Goal: Task Accomplishment & Management: Manage account settings

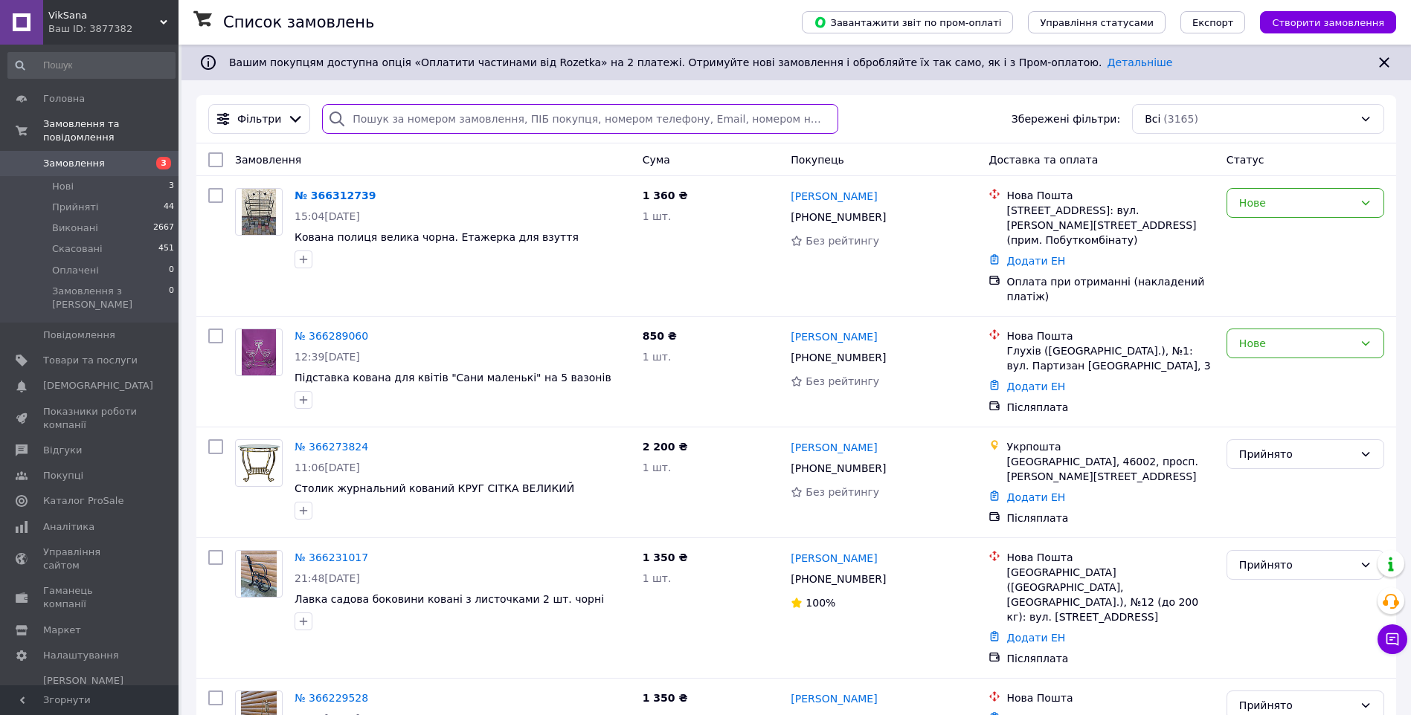
paste input "[PHONE_NUMBER]"
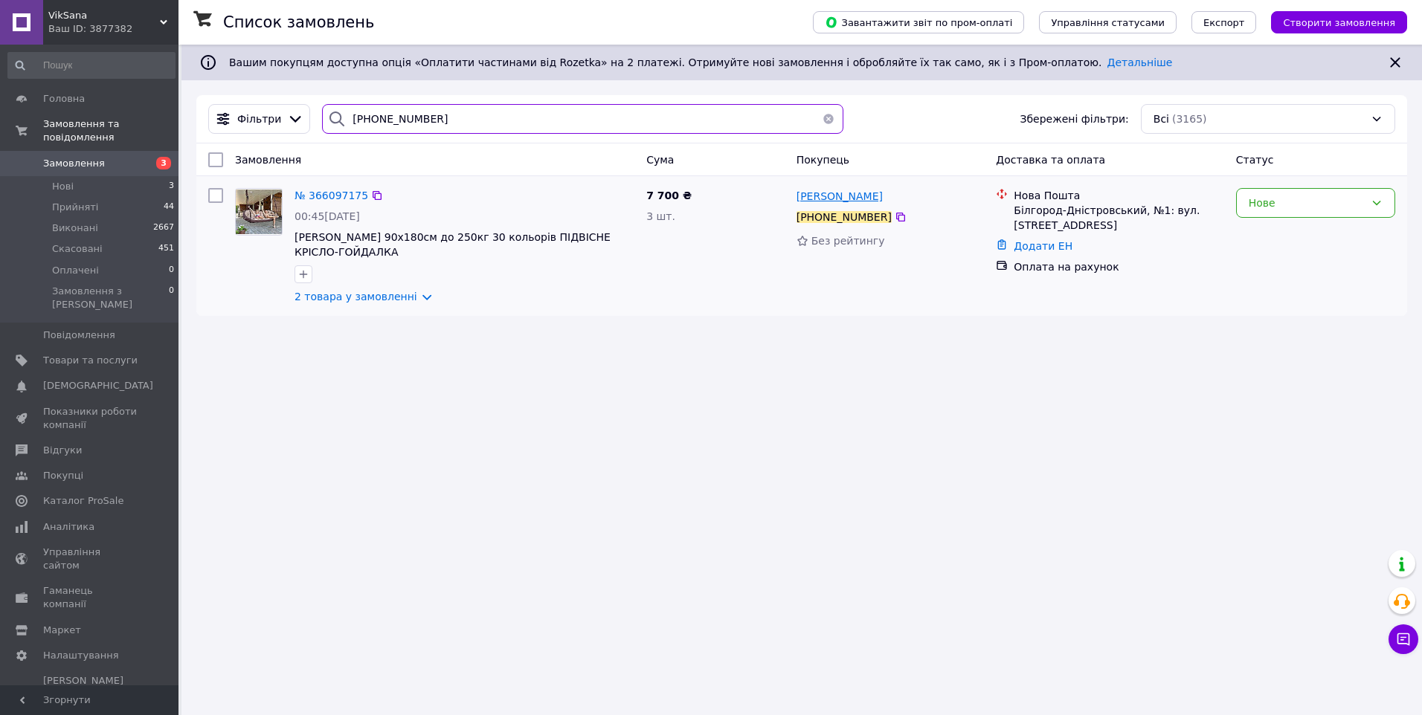
type input "[PHONE_NUMBER]"
click at [848, 191] on span "[PERSON_NAME]" at bounding box center [839, 196] width 86 height 12
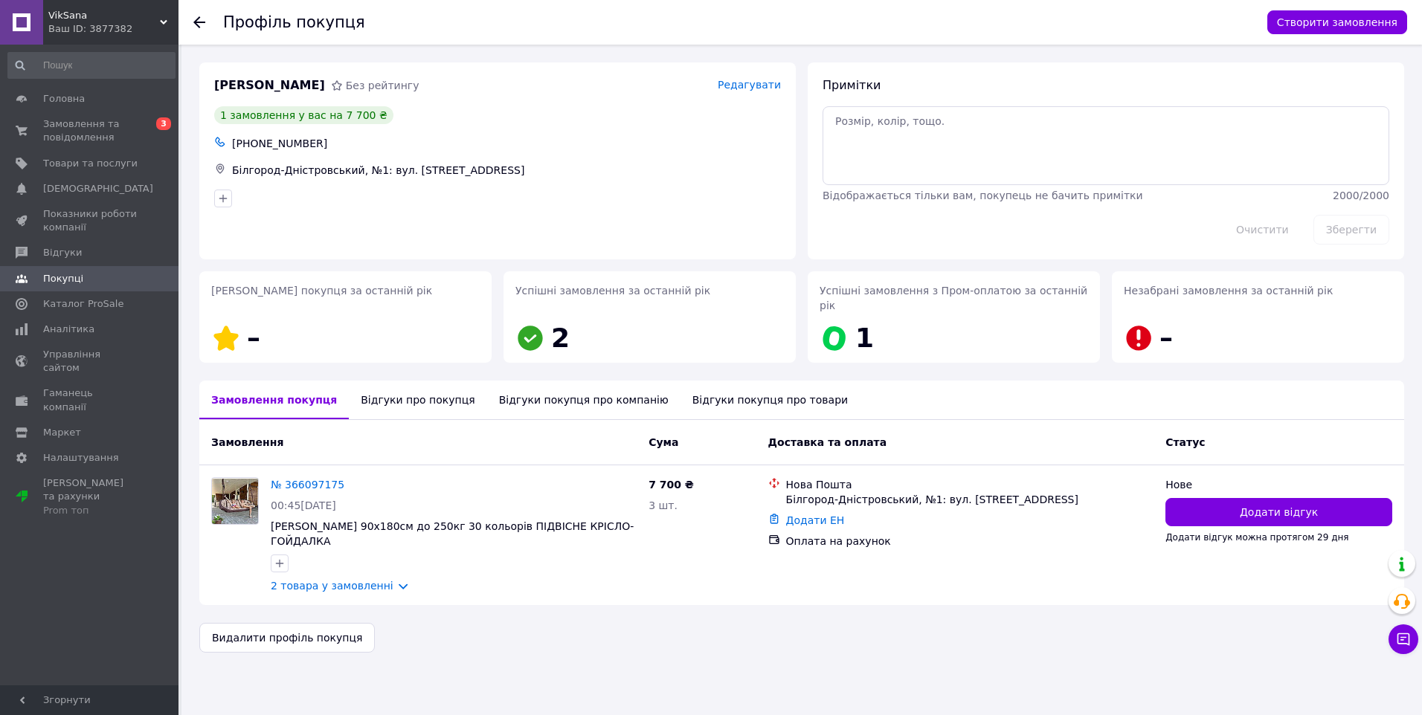
click at [373, 381] on div "Відгуки про покупця" at bounding box center [418, 400] width 138 height 39
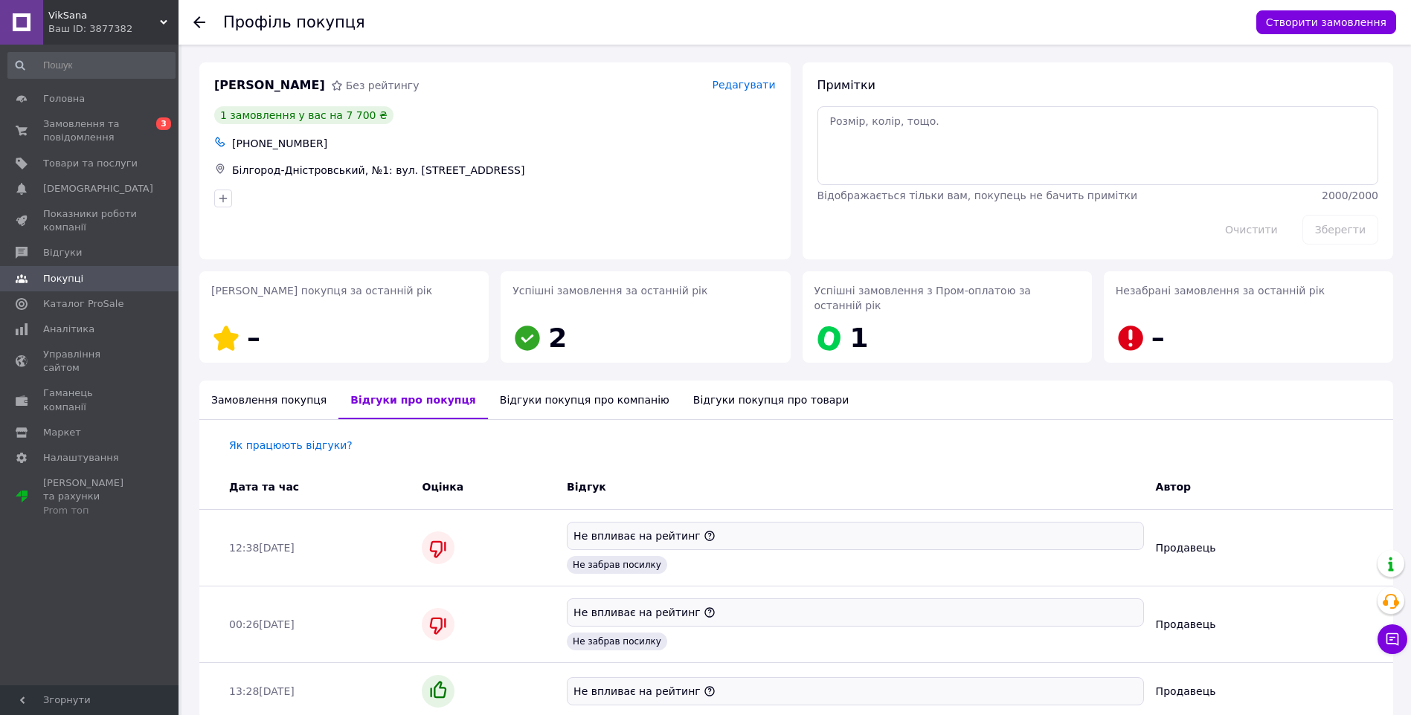
click at [196, 21] on use at bounding box center [199, 22] width 12 height 12
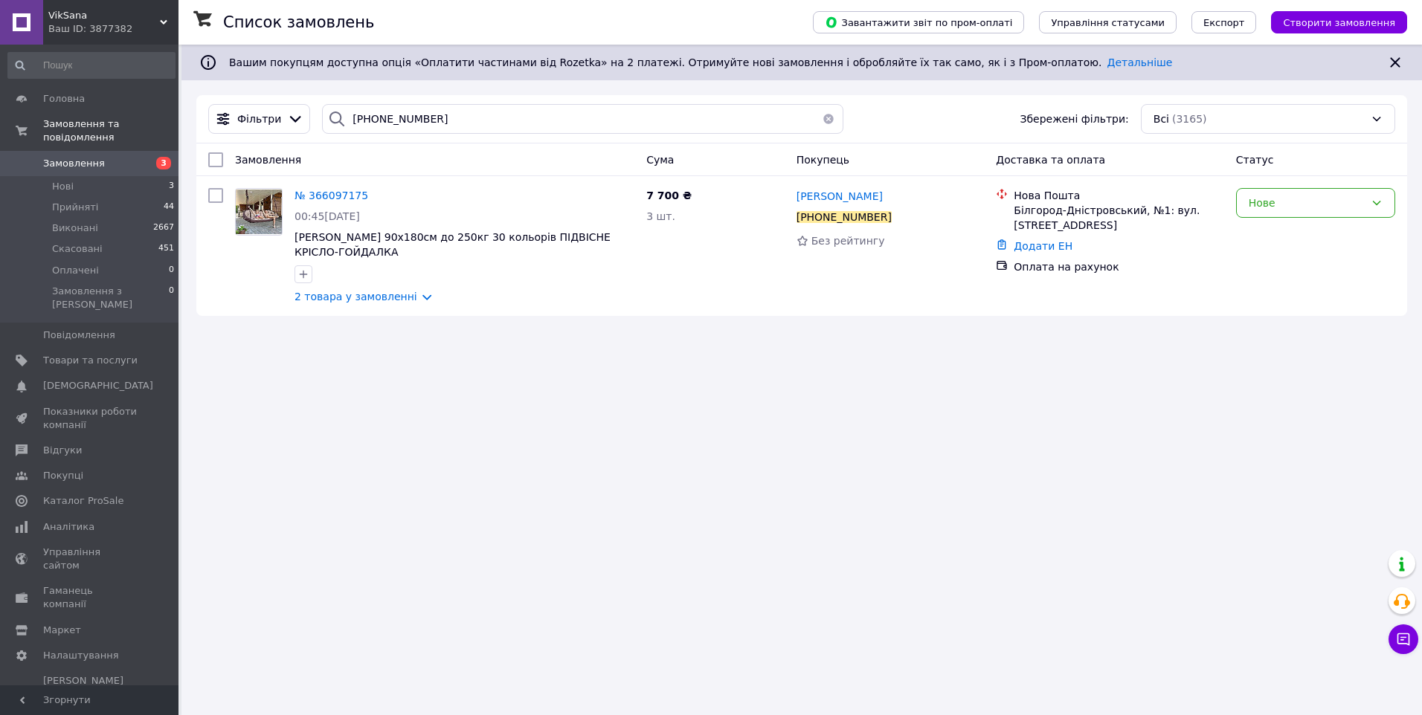
click at [82, 157] on span "Замовлення" at bounding box center [74, 163] width 62 height 13
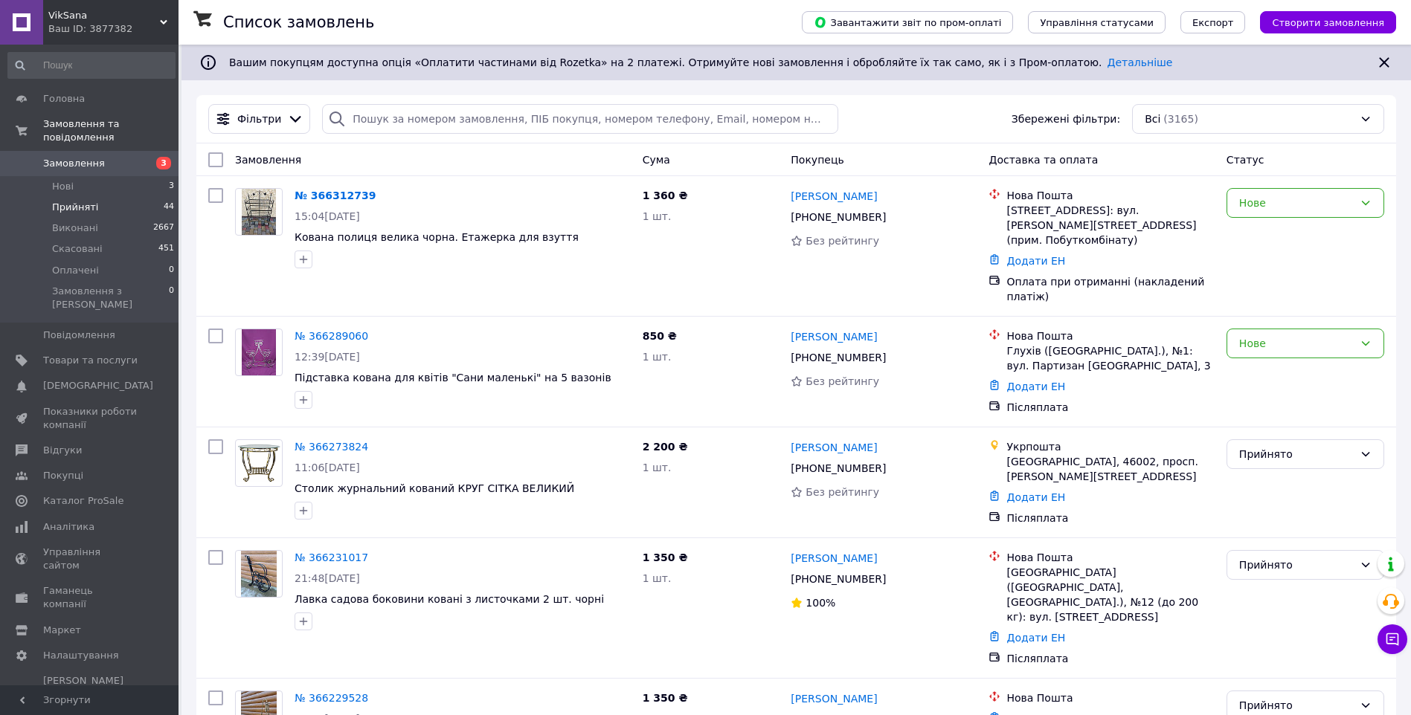
click at [83, 201] on span "Прийняті" at bounding box center [75, 207] width 46 height 13
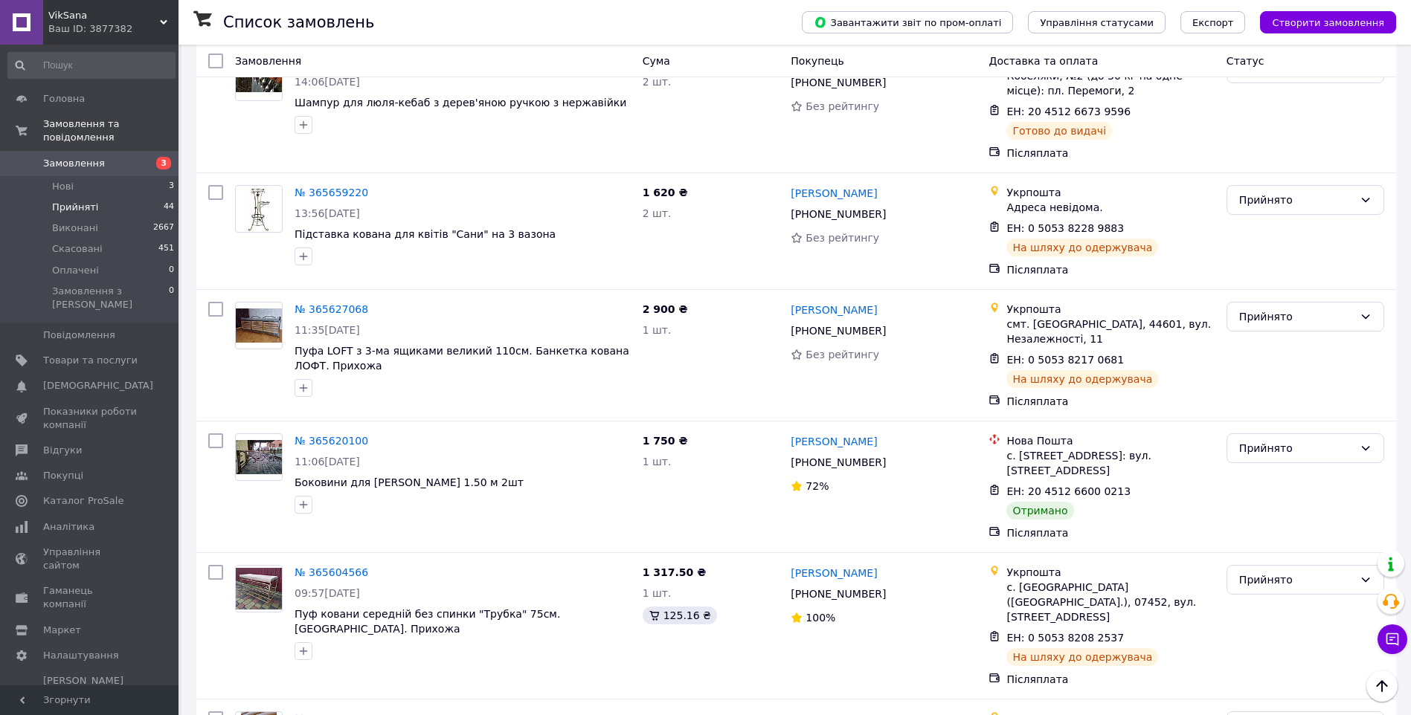
scroll to position [2337, 0]
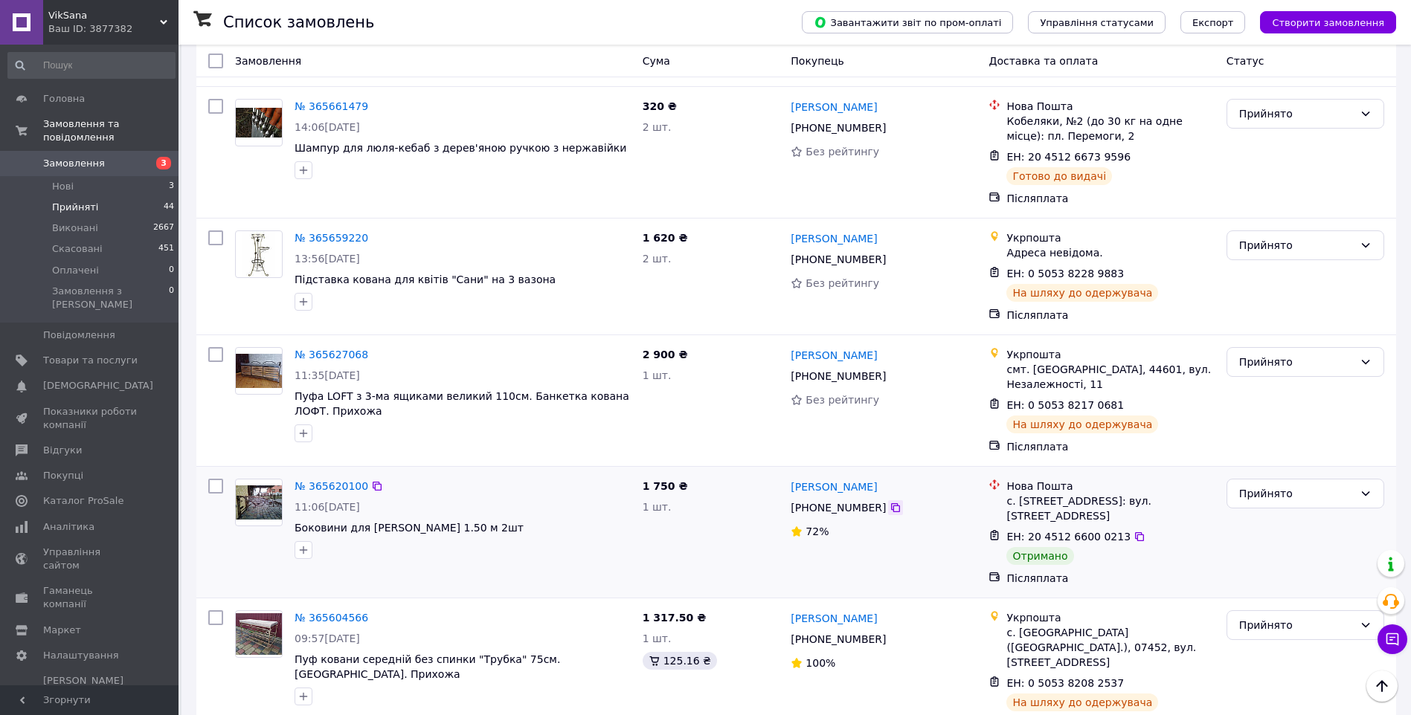
click at [889, 502] on icon at bounding box center [895, 508] width 12 height 12
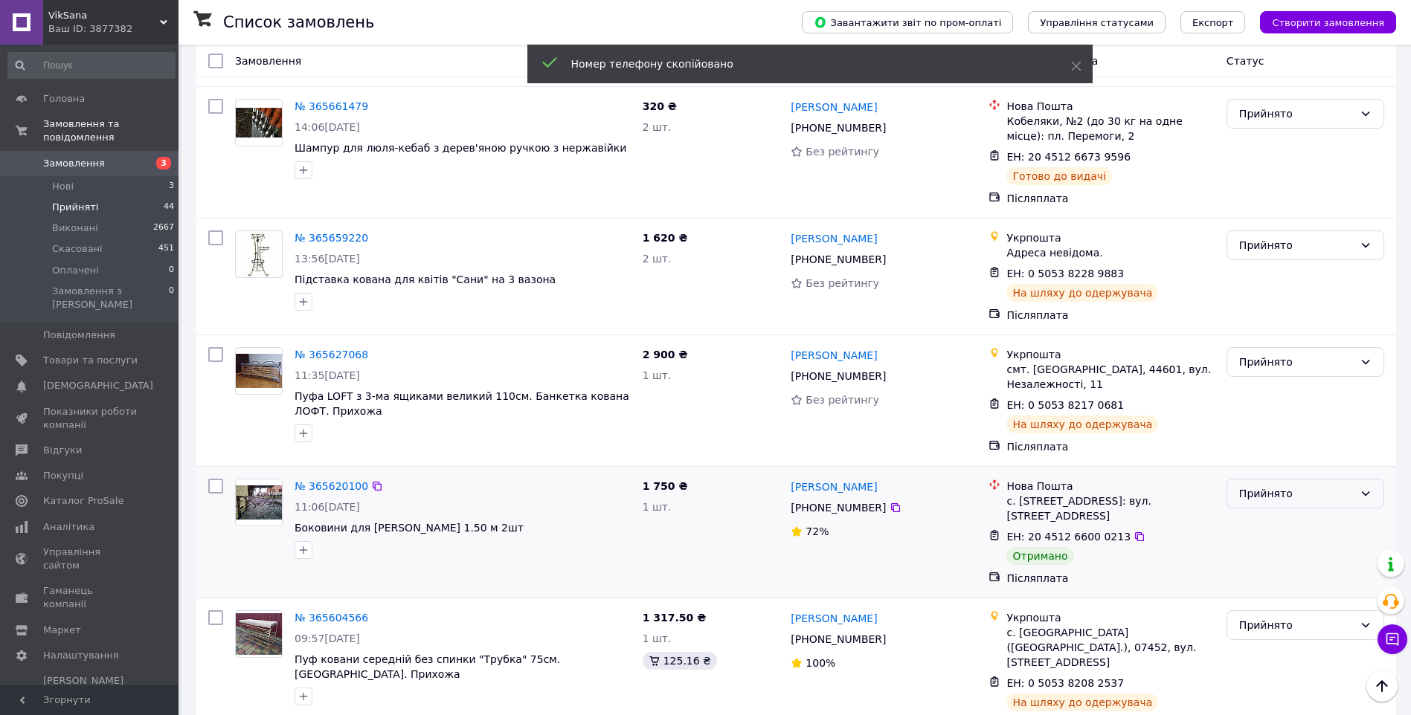
click at [1285, 486] on div "Прийнято" at bounding box center [1296, 494] width 115 height 16
click at [1266, 367] on li "Виконано" at bounding box center [1305, 372] width 156 height 27
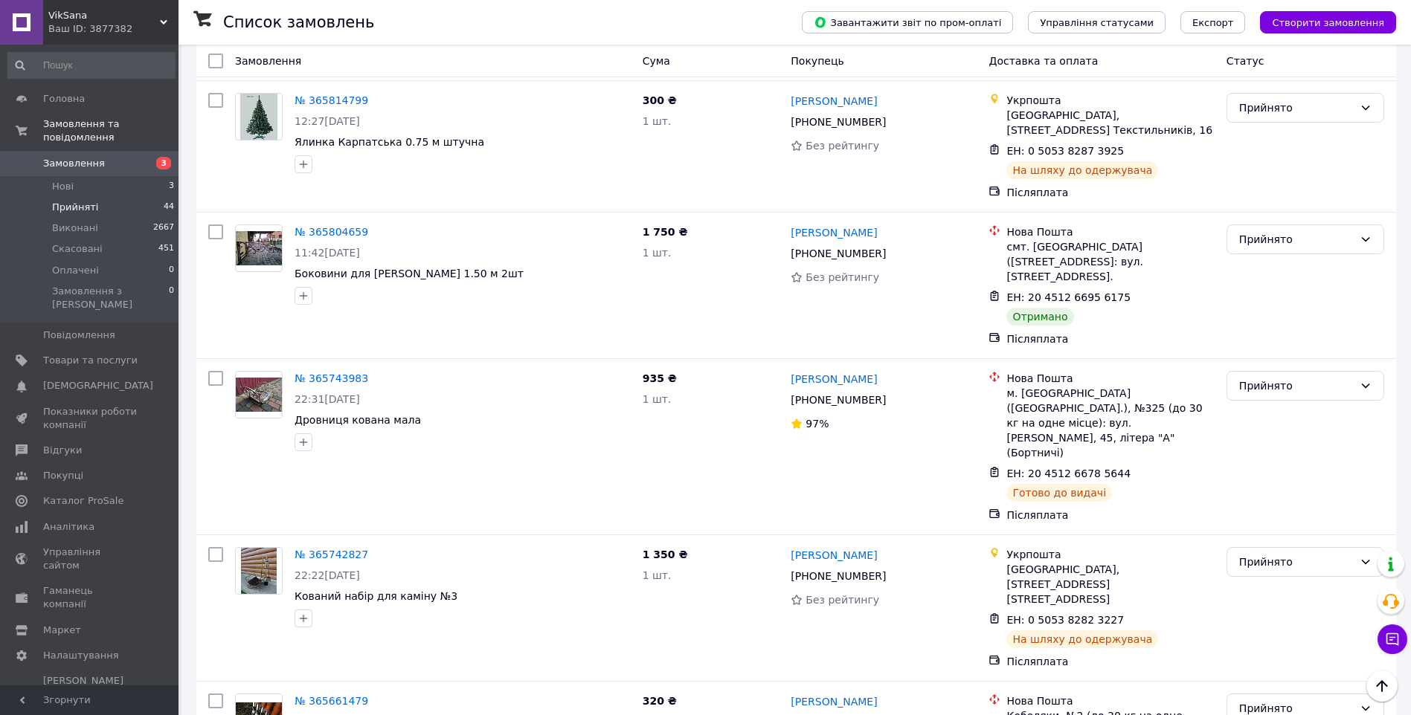
scroll to position [1593, 0]
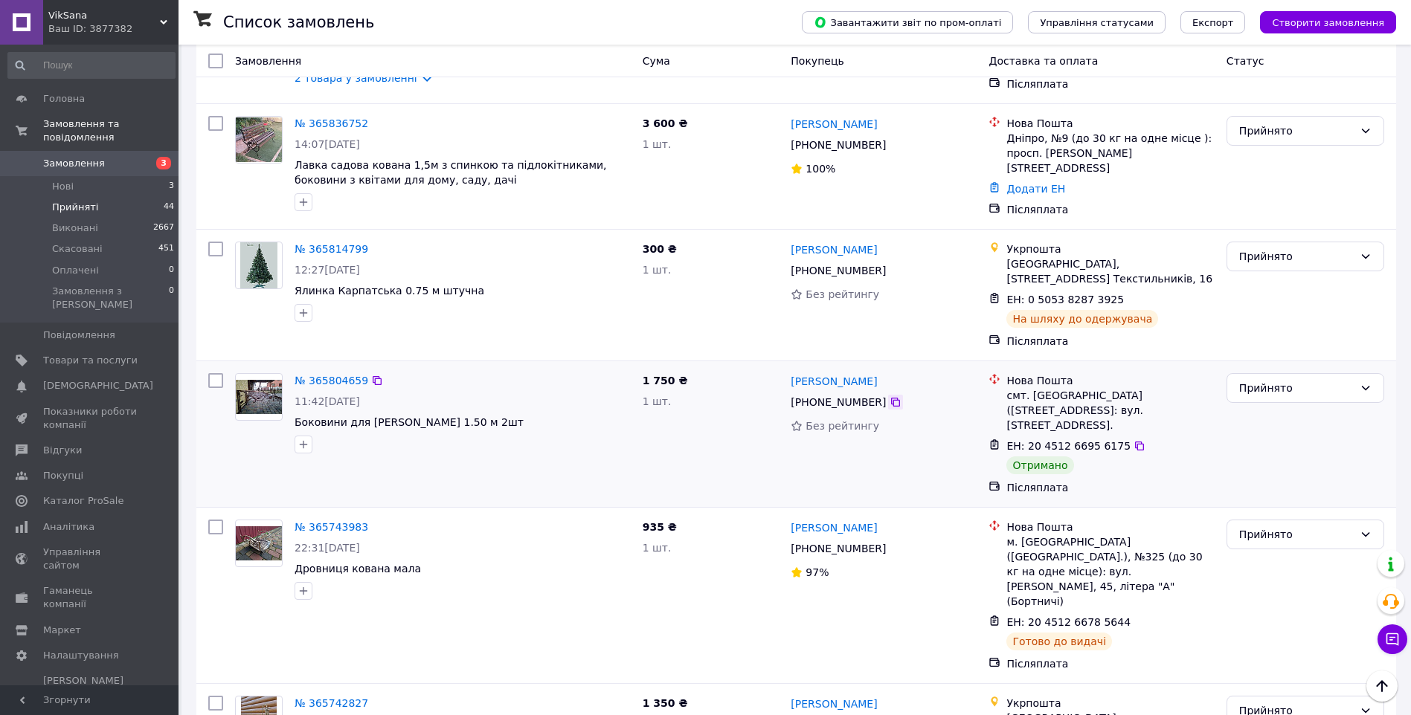
click at [889, 396] on icon at bounding box center [895, 402] width 12 height 12
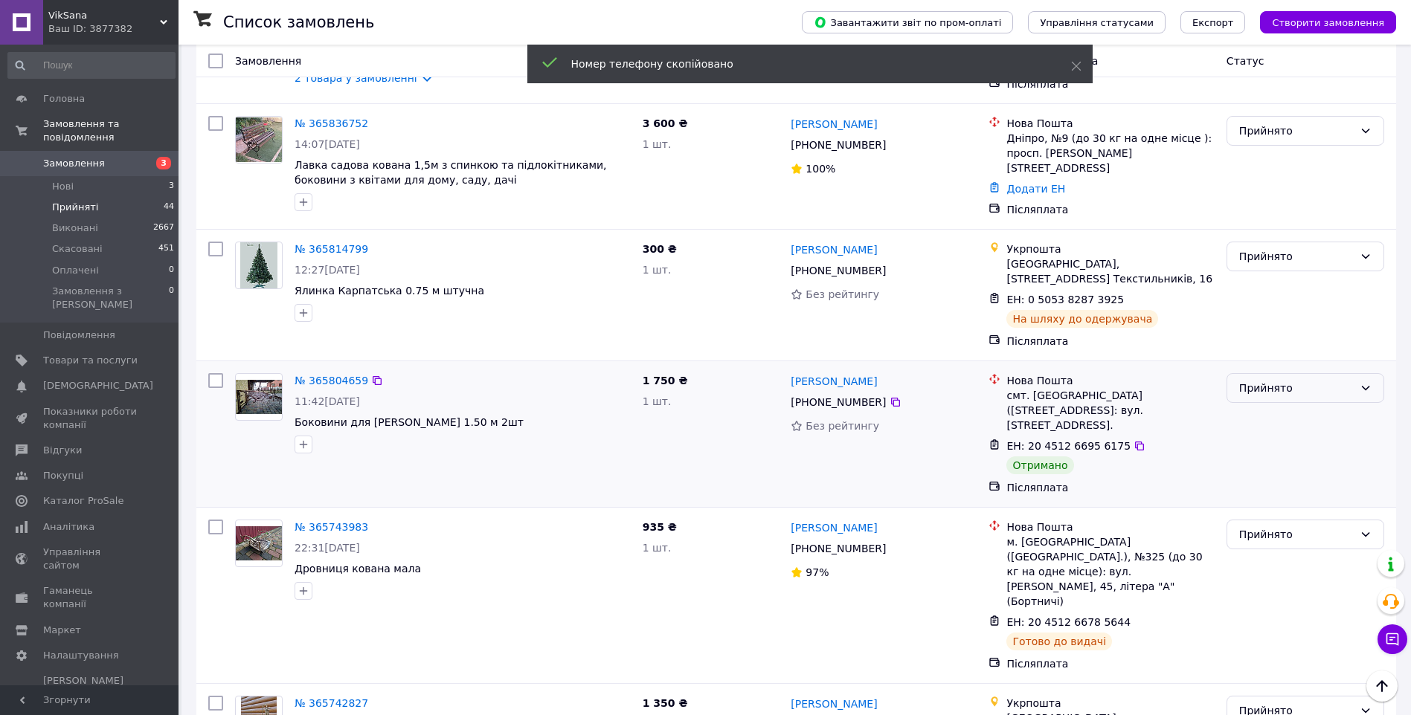
click at [1295, 380] on div "Прийнято" at bounding box center [1296, 388] width 115 height 16
click at [1266, 324] on li "Виконано" at bounding box center [1305, 326] width 156 height 27
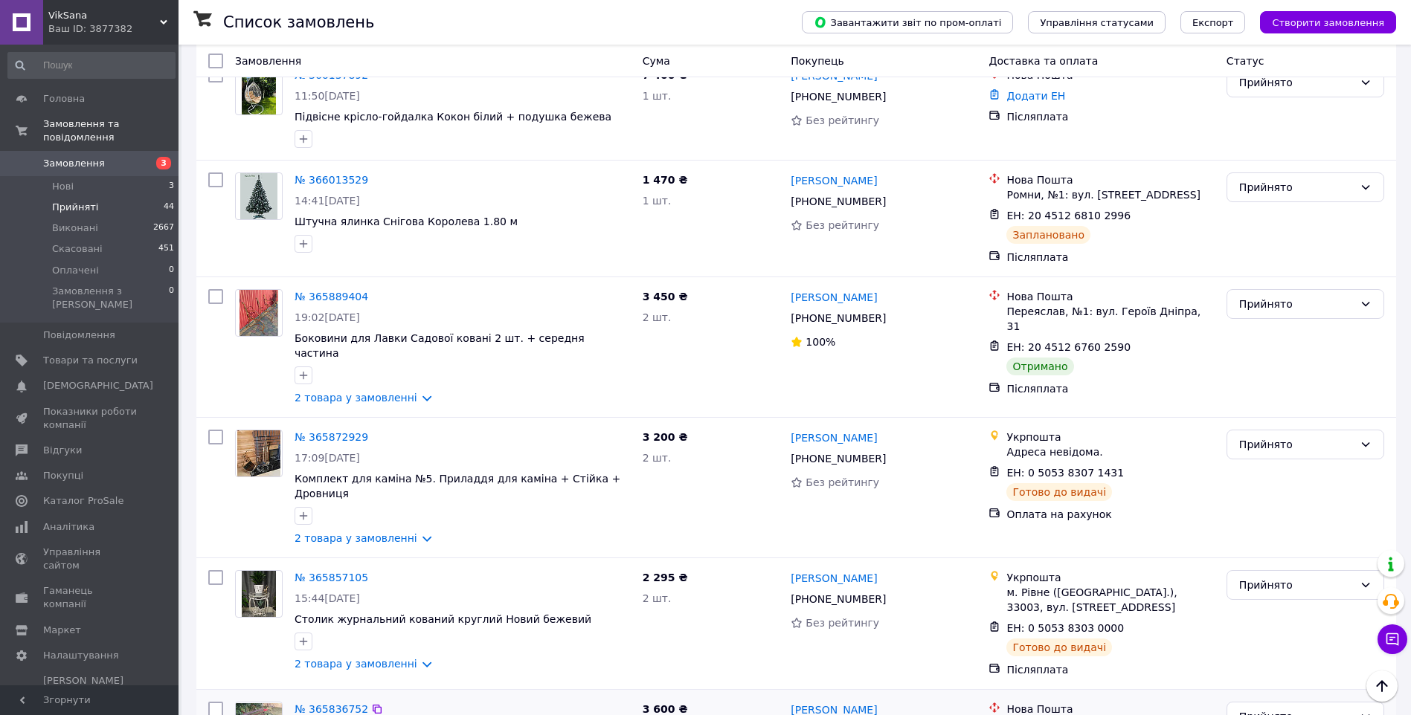
scroll to position [998, 0]
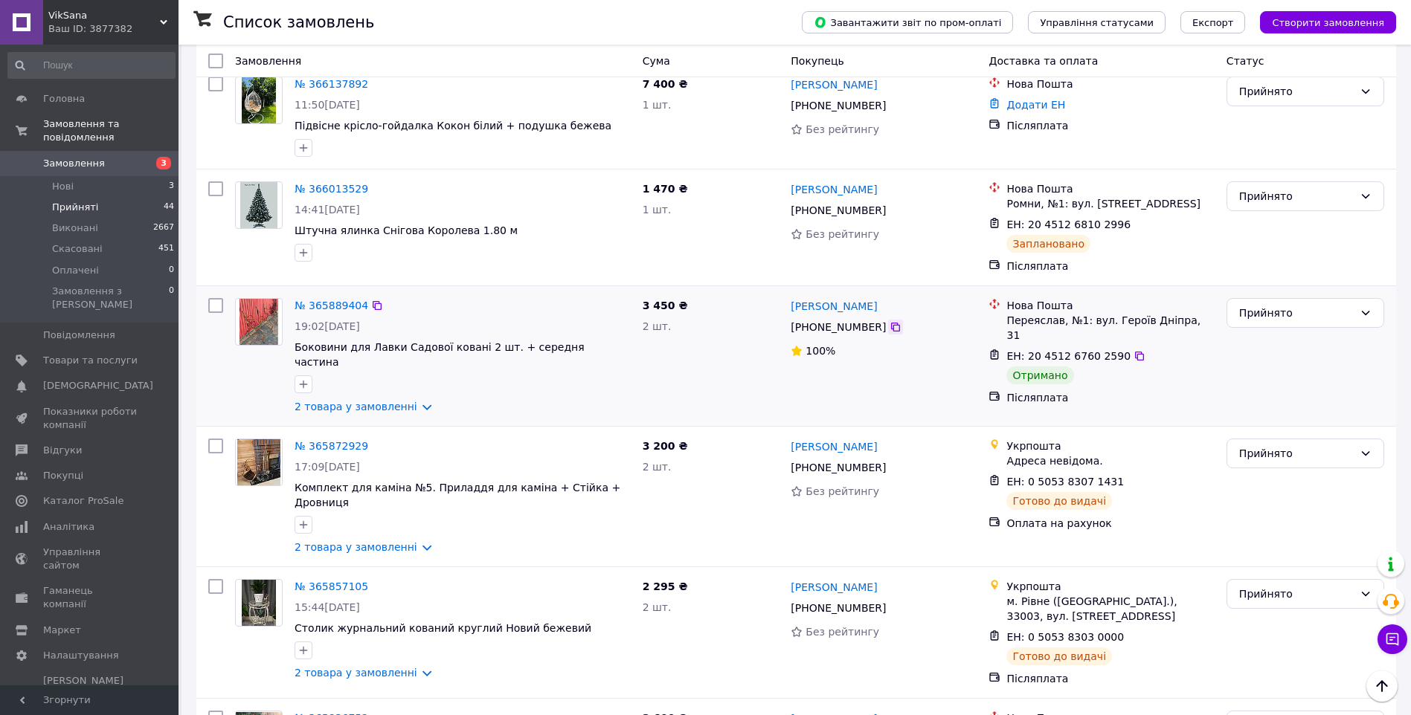
click at [889, 321] on icon at bounding box center [895, 327] width 12 height 12
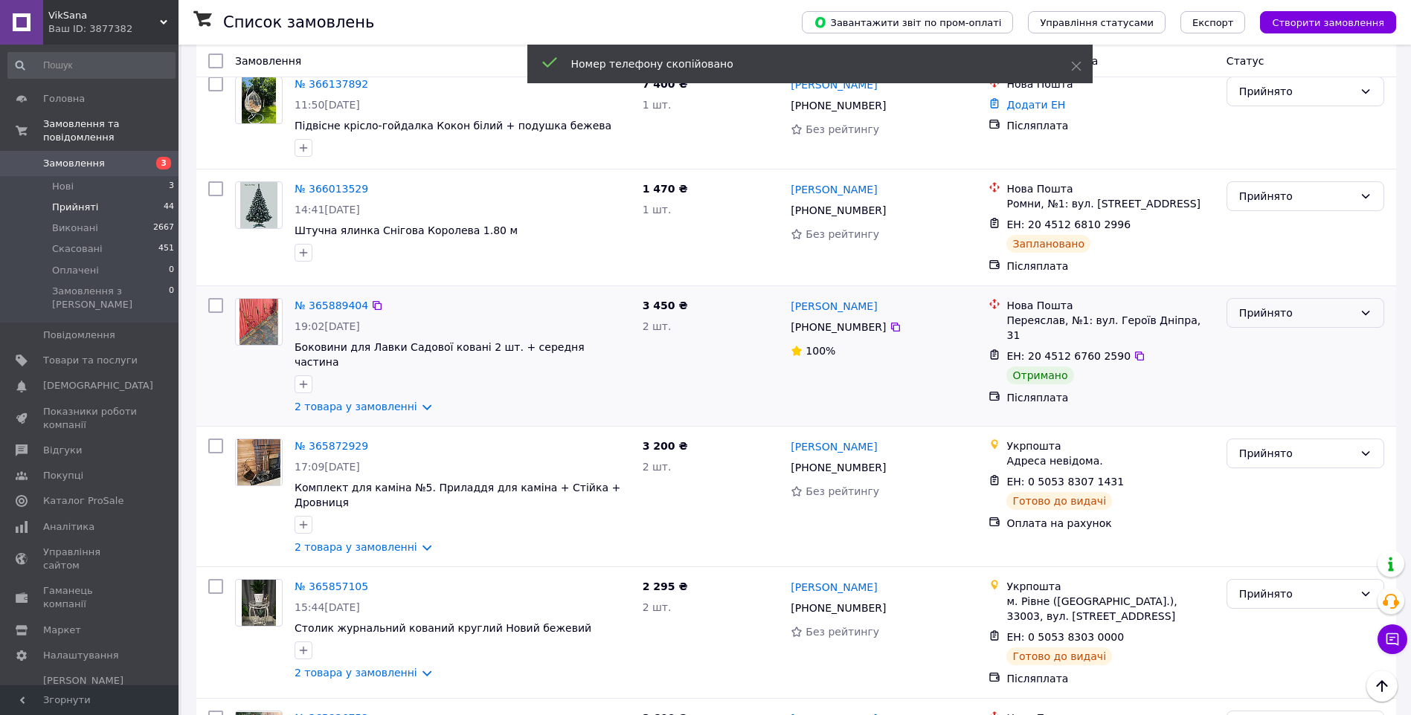
click at [1288, 305] on div "Прийнято" at bounding box center [1296, 313] width 115 height 16
click at [1264, 300] on li "Виконано" at bounding box center [1305, 301] width 156 height 27
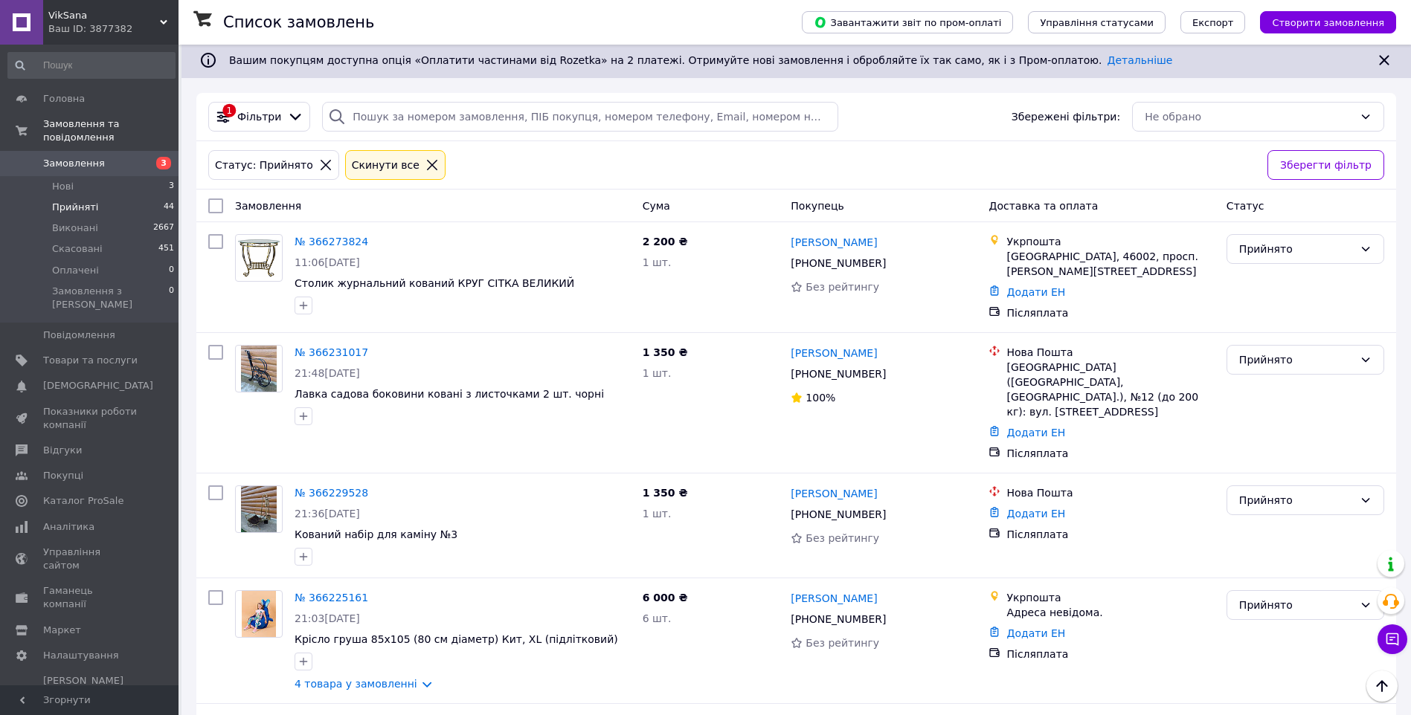
scroll to position [0, 0]
click at [67, 157] on span "Замовлення" at bounding box center [74, 163] width 62 height 13
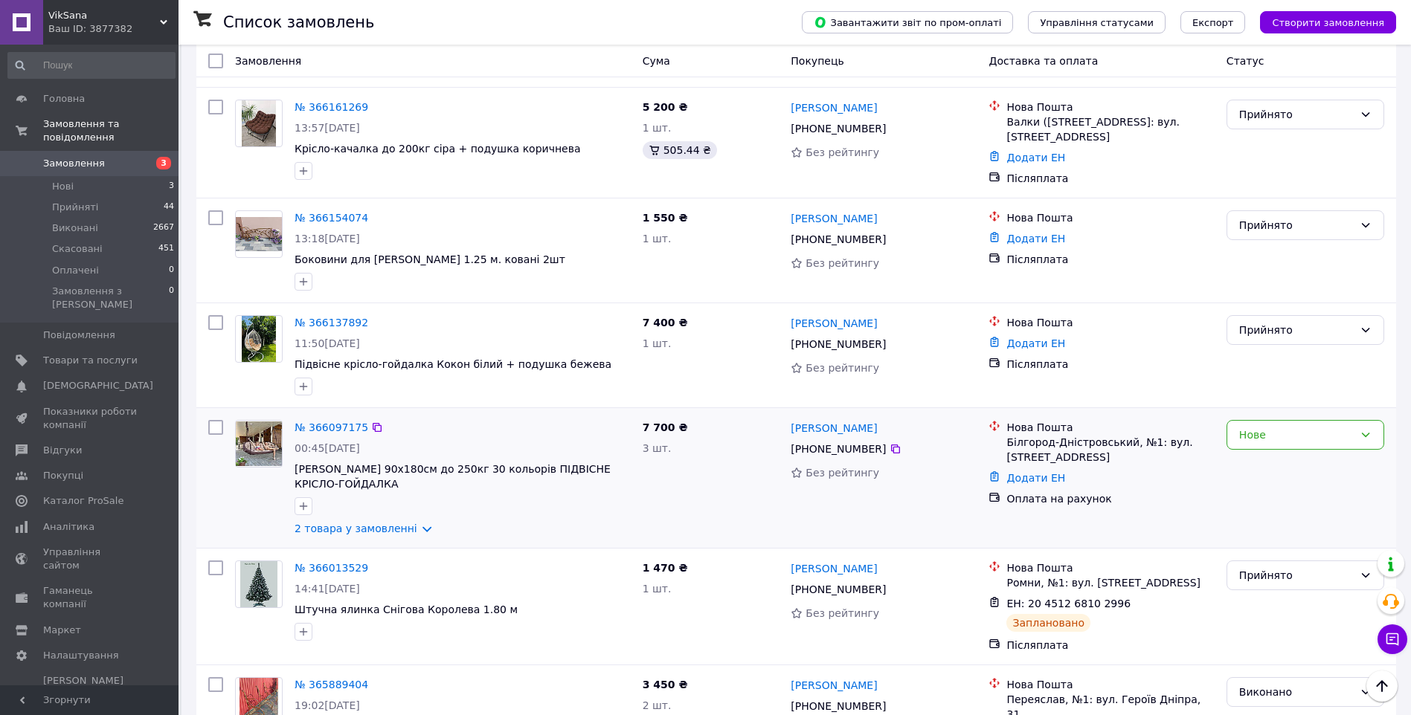
scroll to position [967, 0]
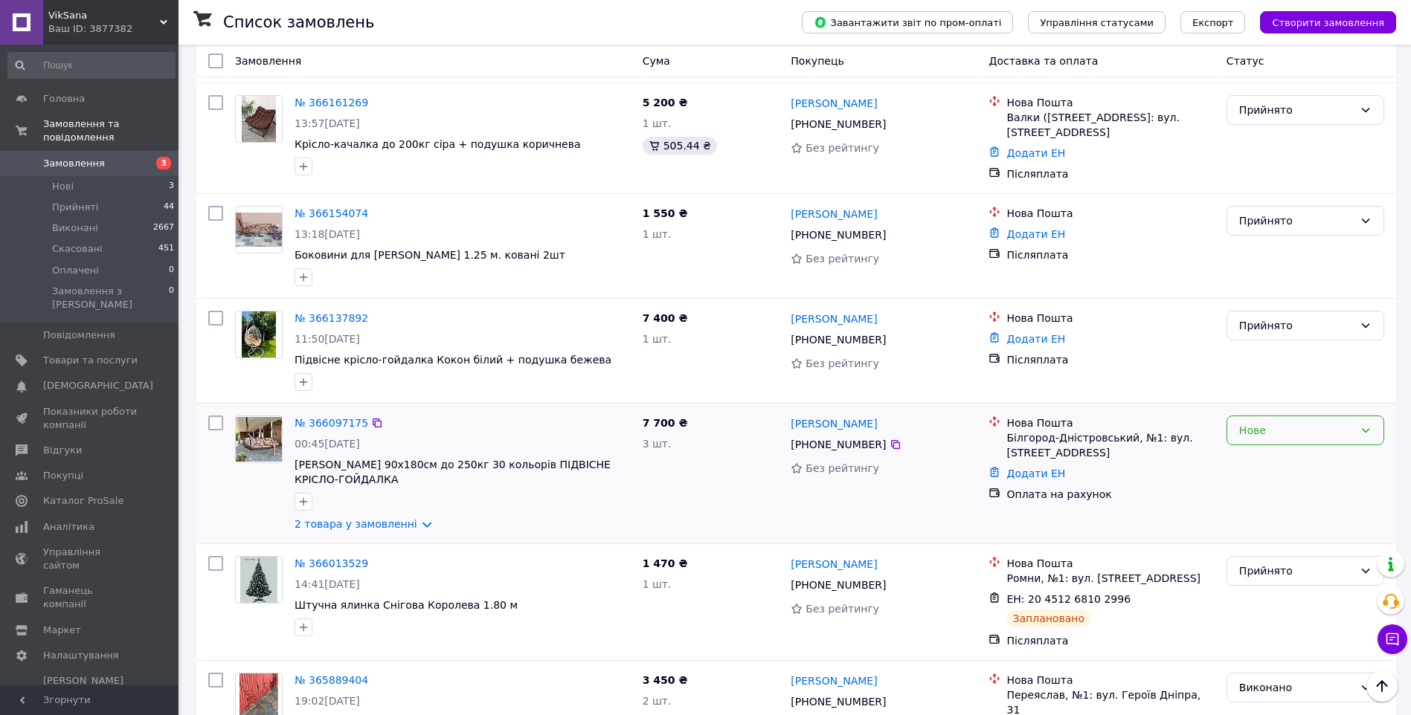
click at [1289, 422] on div "Нове" at bounding box center [1296, 430] width 115 height 16
click at [1255, 442] on li "Скасовано" at bounding box center [1305, 442] width 156 height 27
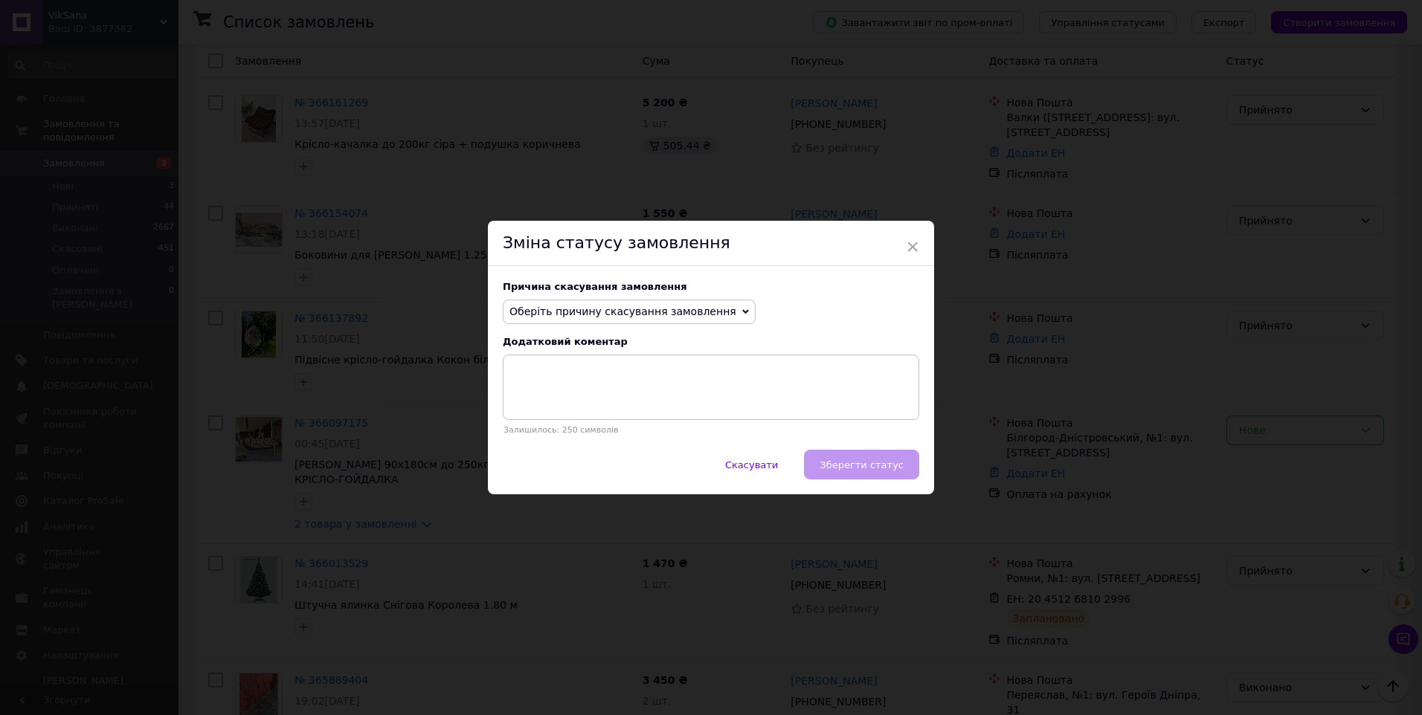
click at [673, 307] on span "Оберіть причину скасування замовлення" at bounding box center [622, 312] width 227 height 12
click at [591, 381] on li "Оплата не надійшла" at bounding box center [628, 383] width 251 height 21
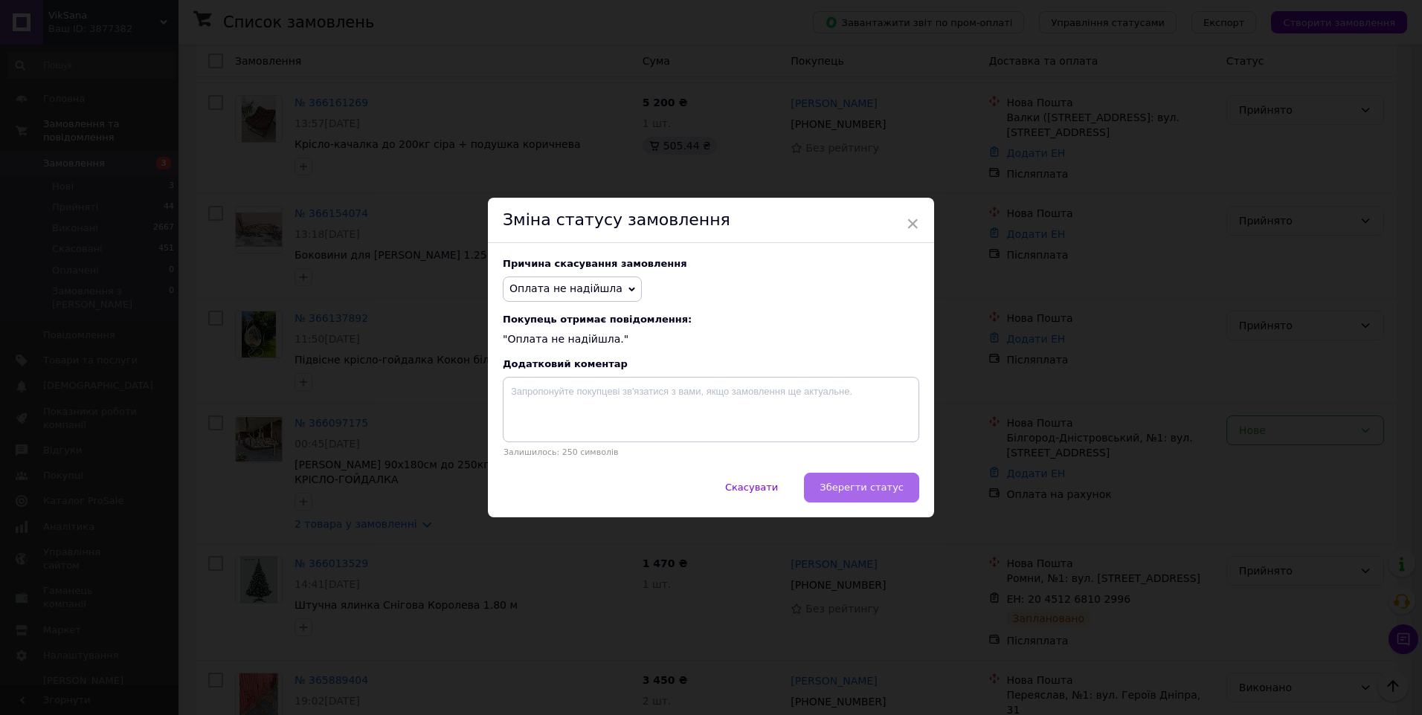
click at [856, 483] on button "Зберегти статус" at bounding box center [861, 488] width 115 height 30
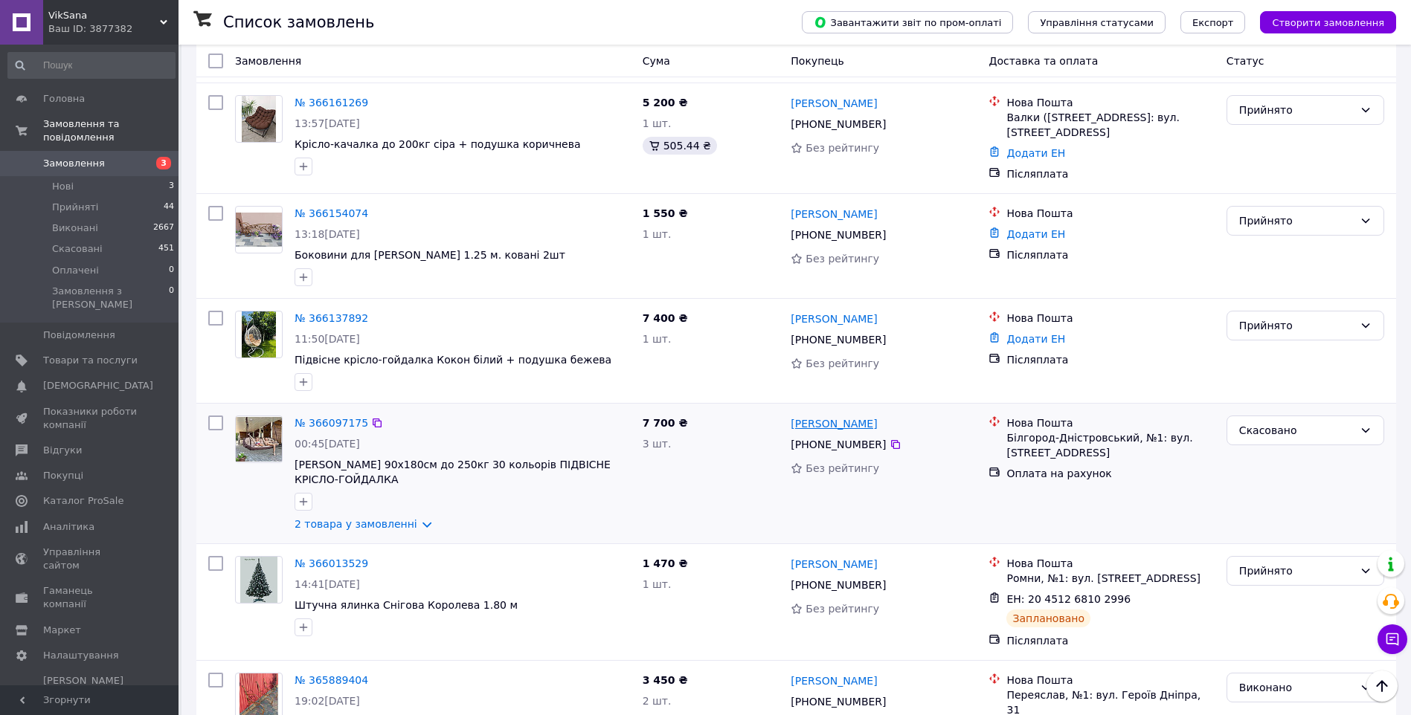
click at [842, 416] on link "[PERSON_NAME]" at bounding box center [833, 423] width 86 height 15
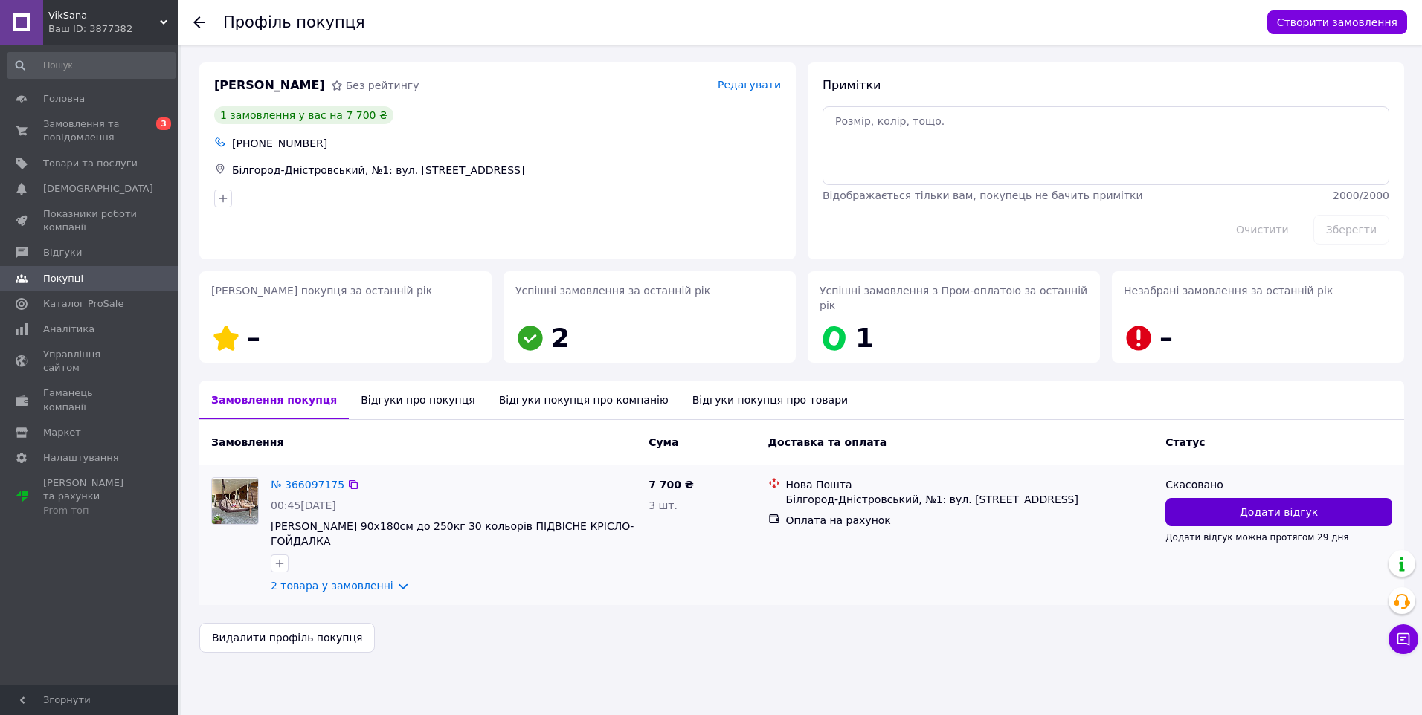
click at [1255, 505] on span "Додати відгук" at bounding box center [1279, 512] width 78 height 15
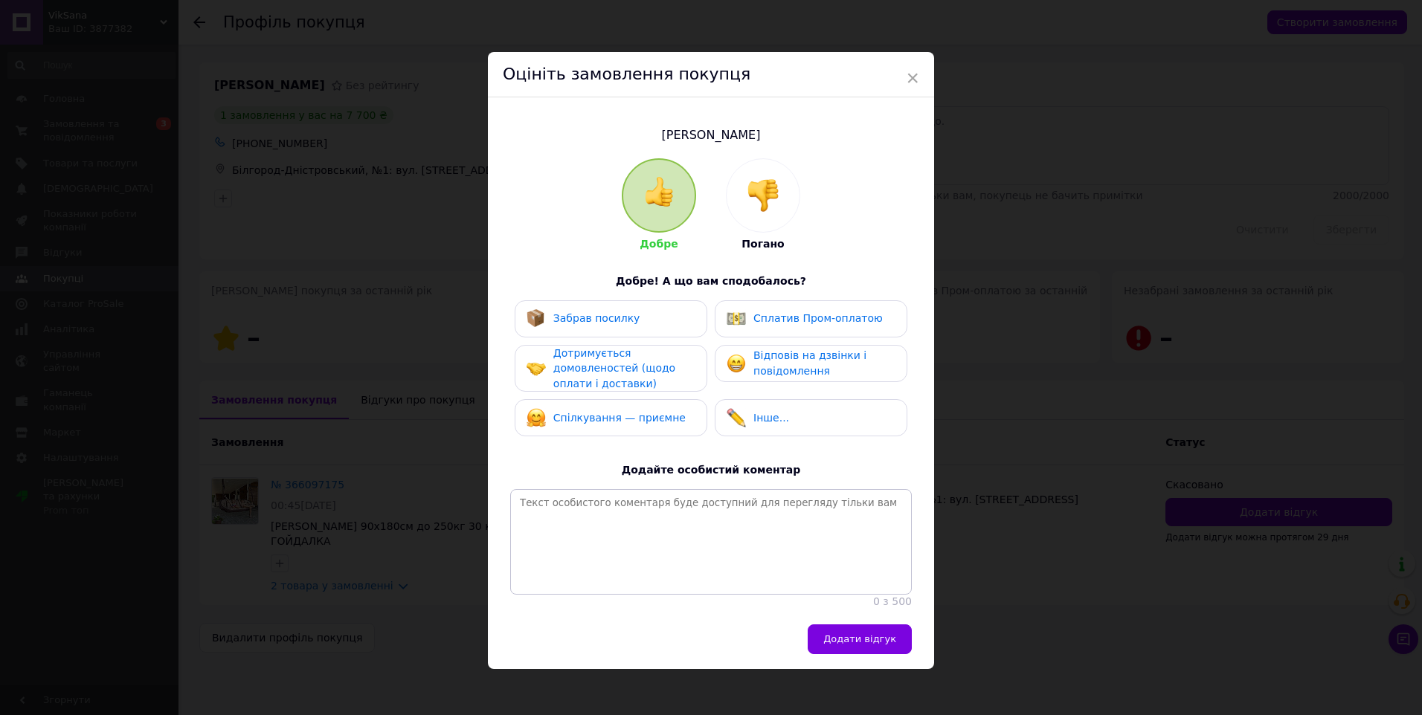
click at [737, 200] on div at bounding box center [763, 195] width 73 height 73
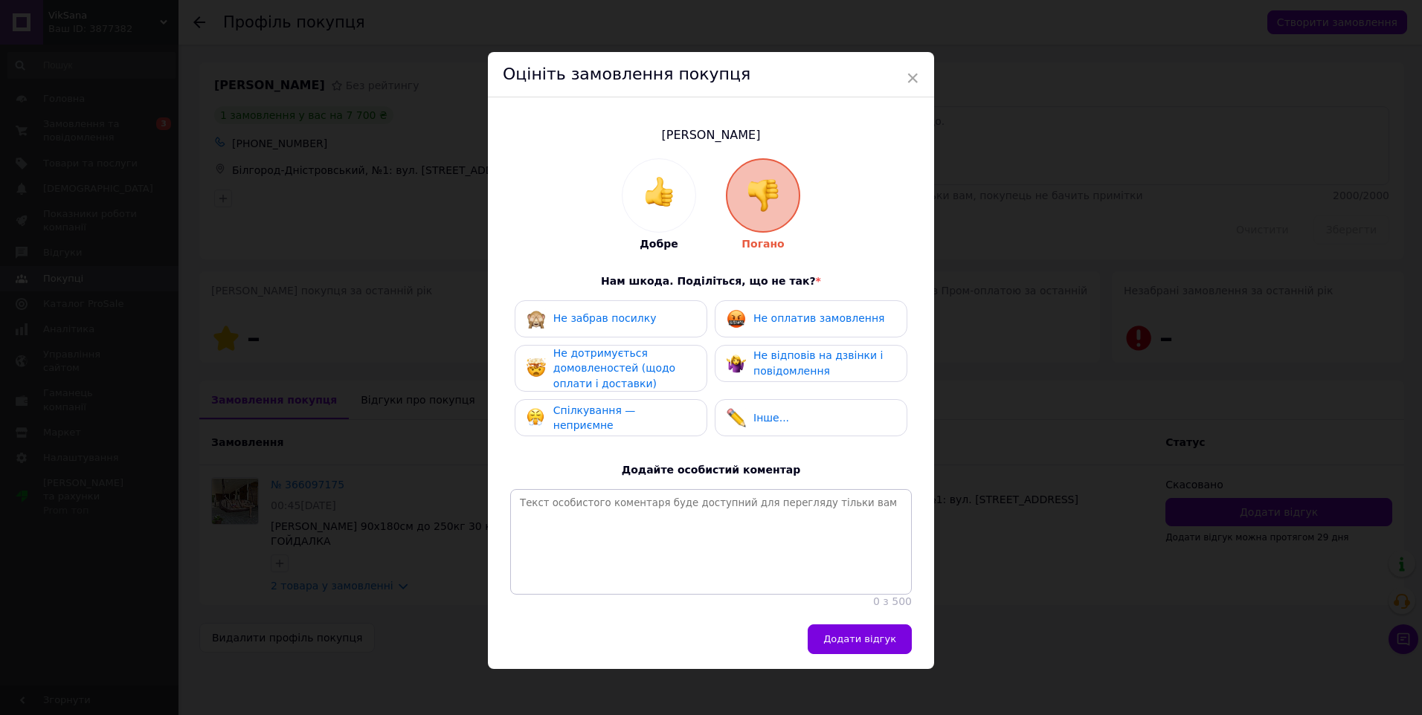
click at [788, 315] on span "Не оплатив замовлення" at bounding box center [818, 318] width 131 height 12
click at [647, 381] on div "Не дотримується домовленостей (щодо оплати і доставки)" at bounding box center [623, 369] width 141 height 46
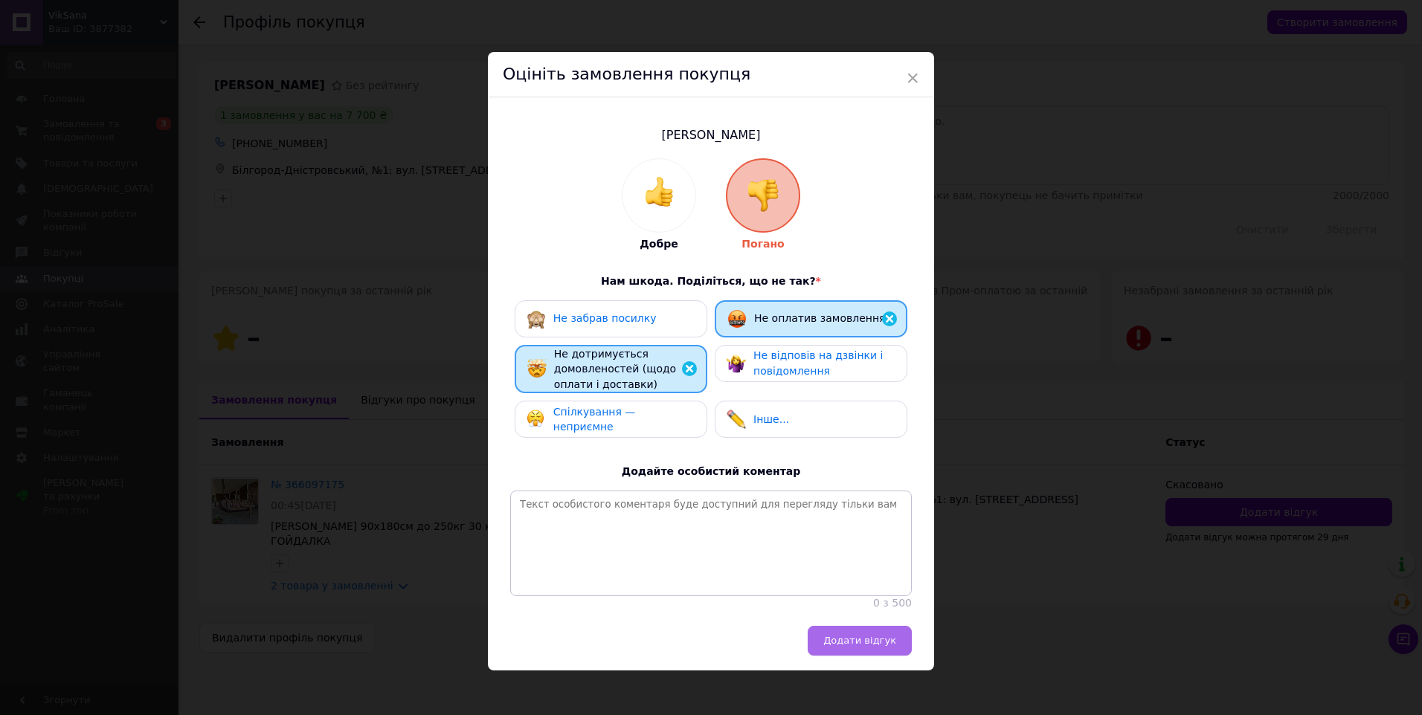
click at [858, 646] on span "Додати відгук" at bounding box center [859, 640] width 73 height 11
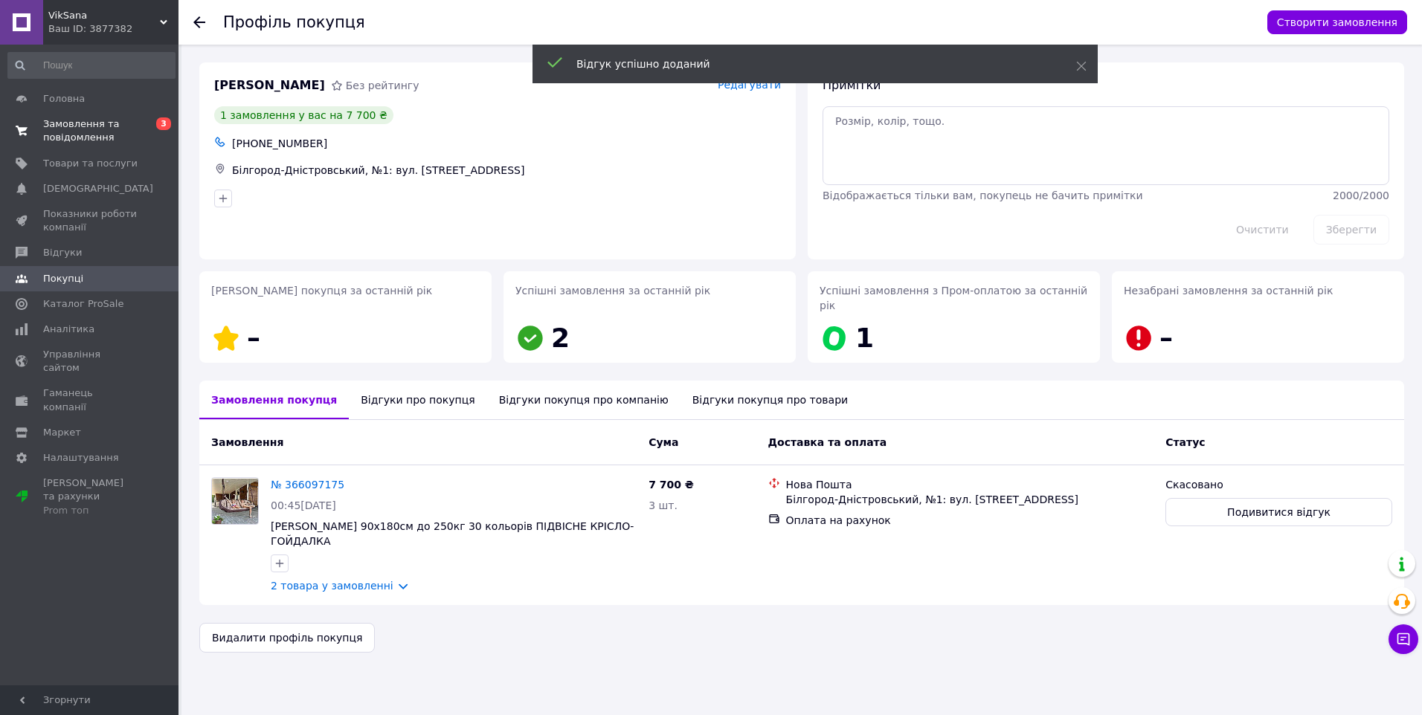
click at [62, 136] on span "Замовлення та повідомлення" at bounding box center [90, 130] width 94 height 27
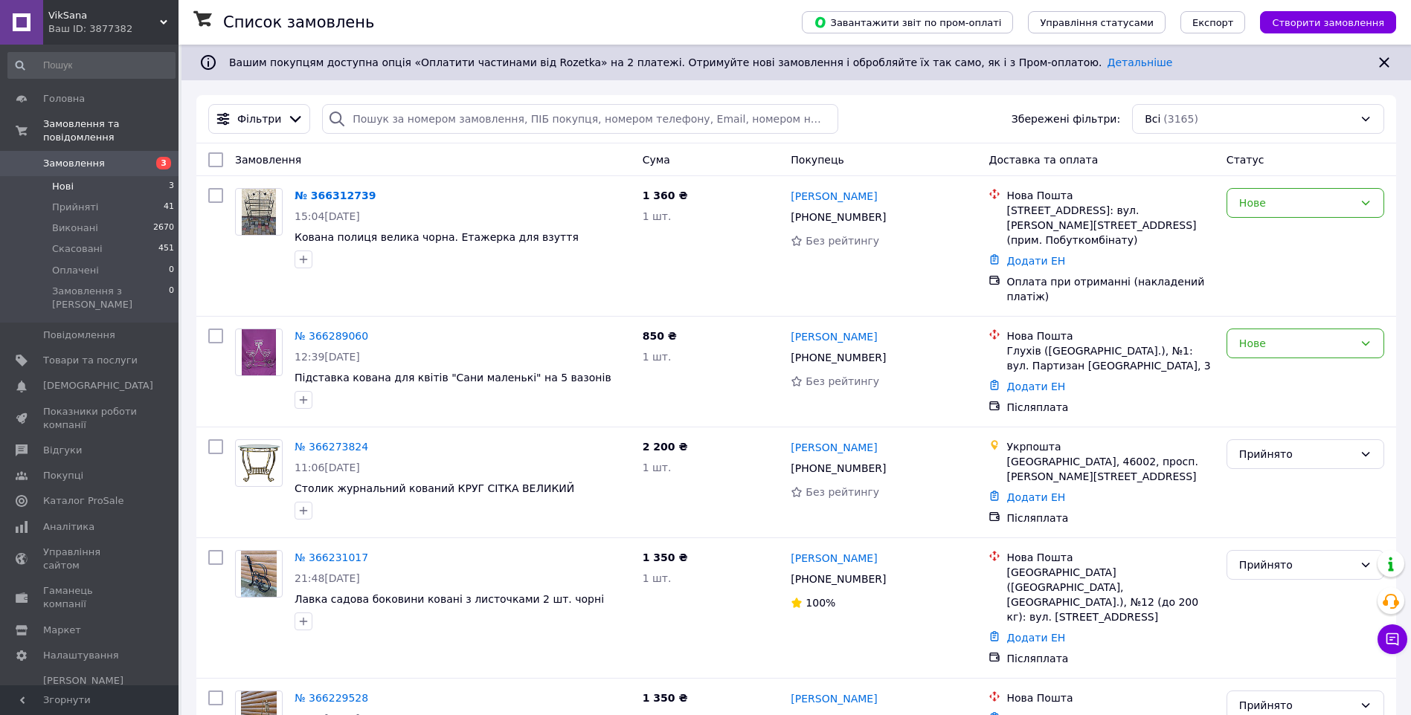
click at [71, 180] on span "Нові" at bounding box center [63, 186] width 22 height 13
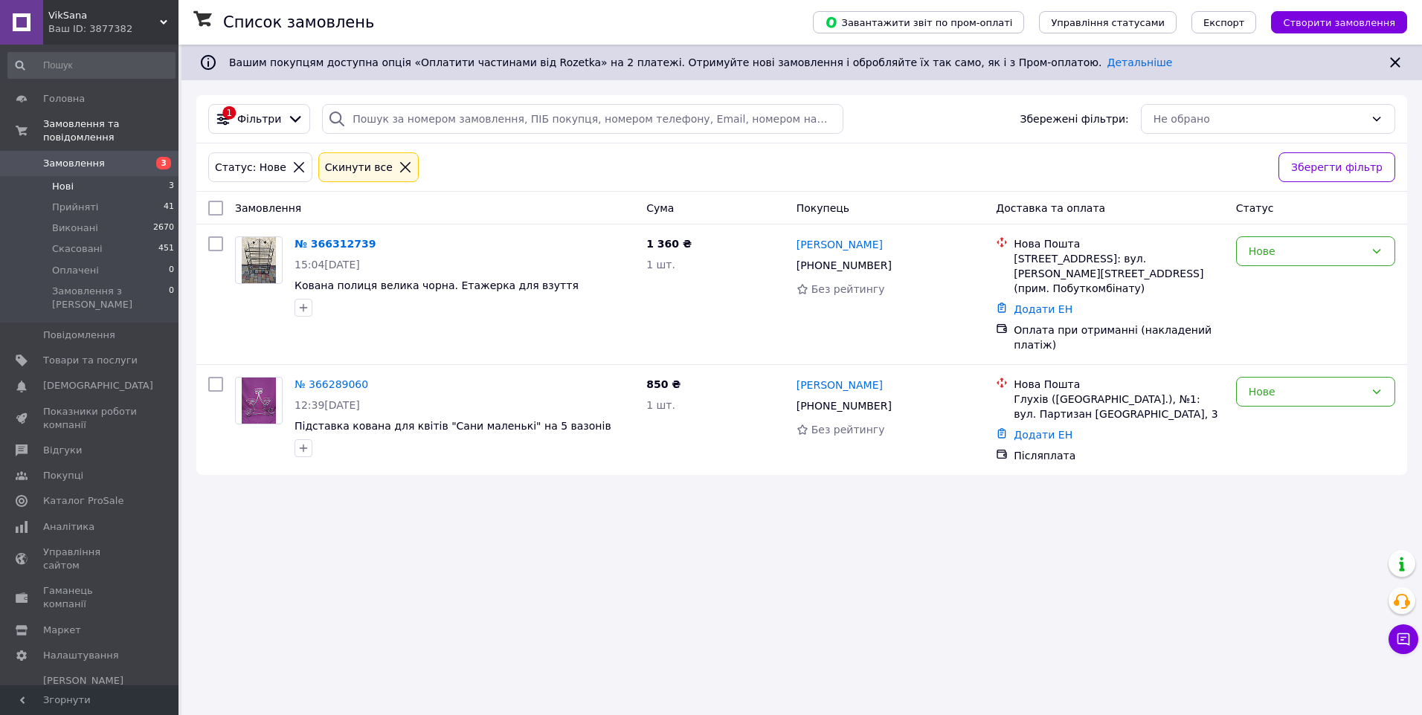
click at [75, 157] on span "Замовлення" at bounding box center [74, 163] width 62 height 13
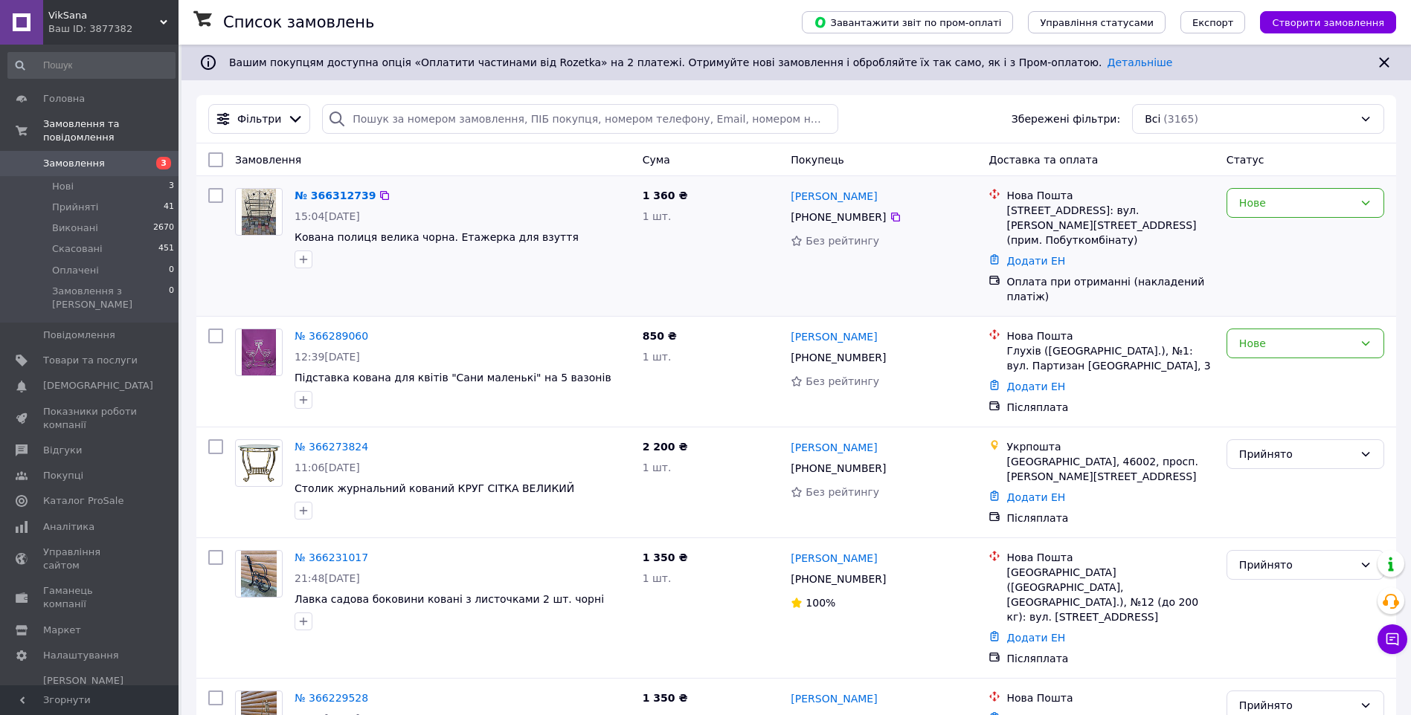
click at [206, 266] on div at bounding box center [215, 246] width 27 height 128
